Goal: Transaction & Acquisition: Subscribe to service/newsletter

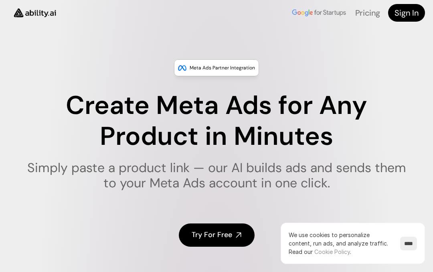
click at [394, 64] on div "Meta Ads Partner Integration Create Meta Ads for Any Product in Minutes Simply …" at bounding box center [216, 173] width 433 height 279
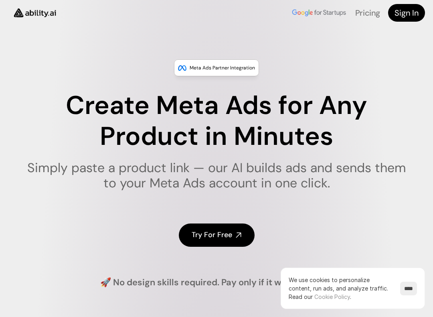
click at [232, 80] on div "Meta Ads Partner Integration Create Meta Ads for Any Product in Minutes Simply …" at bounding box center [216, 173] width 433 height 279
click at [227, 73] on div "Meta Ads Partner Integration" at bounding box center [216, 67] width 85 height 17
click at [209, 64] on p "Meta Ads Partner Integration" at bounding box center [222, 68] width 65 height 8
click at [78, 16] on div "Pricing" at bounding box center [225, 13] width 311 height 16
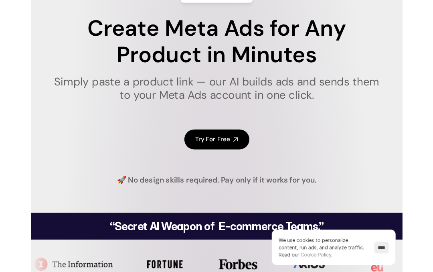
scroll to position [95, 0]
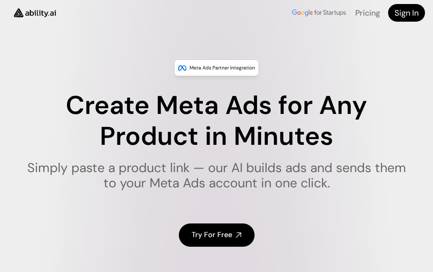
scroll to position [95, 0]
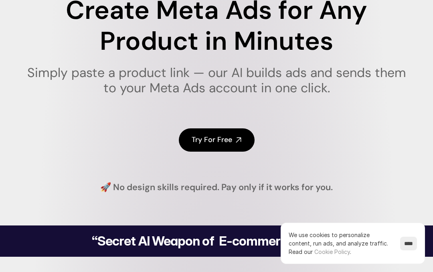
click at [230, 128] on link "Try For Free" at bounding box center [217, 139] width 76 height 23
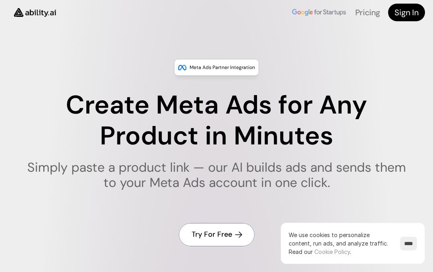
scroll to position [0, 0]
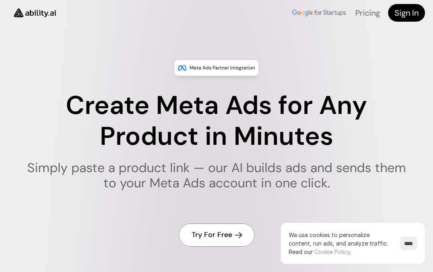
click at [207, 91] on h1 "Create Meta Ads for Any Product in Minutes" at bounding box center [216, 121] width 383 height 62
